Goal: Transaction & Acquisition: Obtain resource

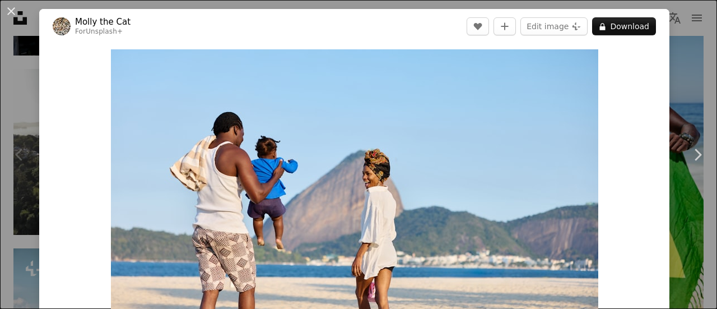
scroll to position [10041, 0]
